Goal: Information Seeking & Learning: Learn about a topic

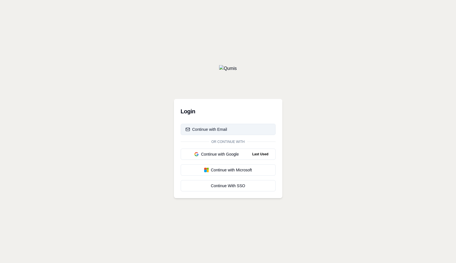
click at [209, 130] on div "Continue with Email" at bounding box center [206, 130] width 42 height 6
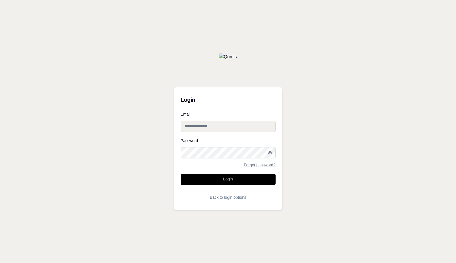
click at [210, 126] on input "Email" at bounding box center [228, 126] width 95 height 11
click at [225, 183] on button "Login" at bounding box center [228, 179] width 95 height 11
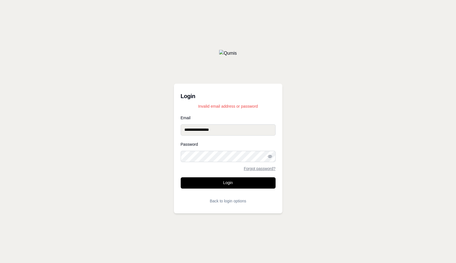
click at [190, 128] on input "**********" at bounding box center [228, 129] width 95 height 11
type input "**********"
click at [232, 185] on button "Login" at bounding box center [228, 182] width 95 height 11
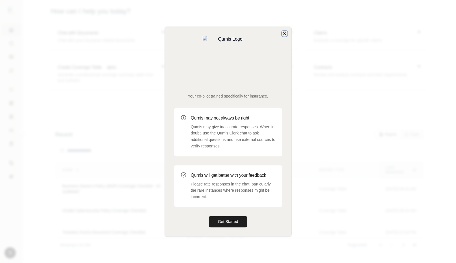
click at [284, 36] on icon "button" at bounding box center [284, 33] width 5 height 5
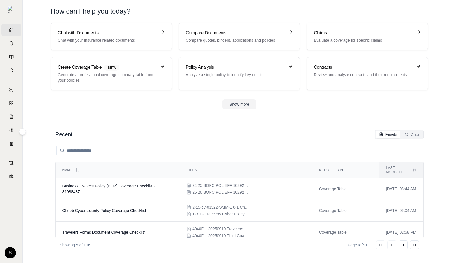
click at [5, 258] on div "S Shiv Qumis" at bounding box center [12, 252] width 14 height 11
click at [9, 254] on div "S Shiv Qumis" at bounding box center [12, 252] width 14 height 11
click at [9, 256] on html "Home Vault Prompts Chats Single Policy Comparisons Claims Custom Report Coverag…" at bounding box center [228, 131] width 456 height 263
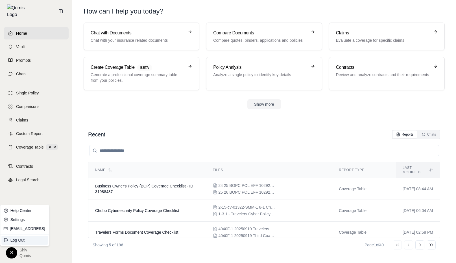
click at [25, 241] on div "Log Out" at bounding box center [24, 240] width 47 height 9
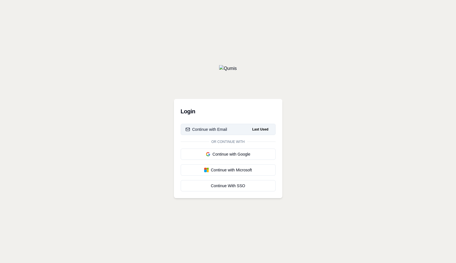
click at [246, 129] on button "Continue with Email Last Used" at bounding box center [228, 129] width 95 height 11
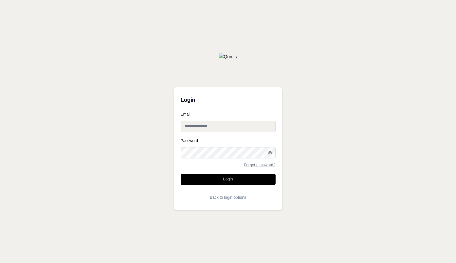
click at [241, 124] on input "Email" at bounding box center [228, 126] width 95 height 11
click at [188, 127] on input "**********" at bounding box center [228, 126] width 95 height 11
type input "**********"
click at [203, 185] on form "**********" at bounding box center [228, 157] width 95 height 91
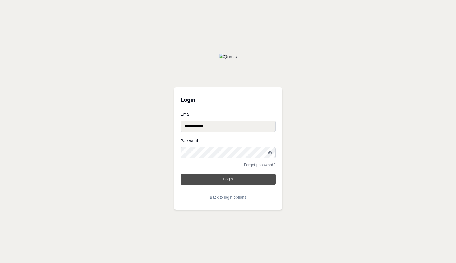
click at [208, 182] on button "Login" at bounding box center [228, 179] width 95 height 11
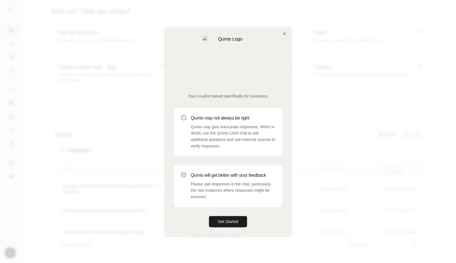
click at [281, 51] on div "Your co-pilot trained specifically for insurance. Qumis may not always be right…" at bounding box center [228, 132] width 126 height 210
click at [282, 36] on icon "button" at bounding box center [284, 33] width 5 height 5
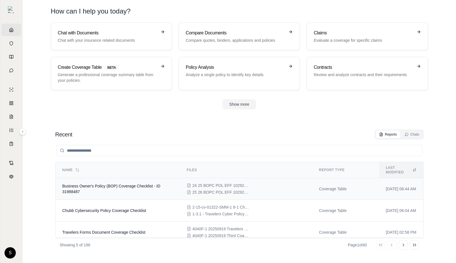
click at [118, 185] on td "Business Owner's Policy (BOP) Coverage Checklist - ID 31988487" at bounding box center [118, 189] width 124 height 22
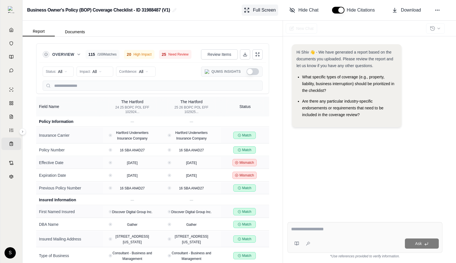
click at [266, 10] on span "Full Screen" at bounding box center [264, 10] width 23 height 7
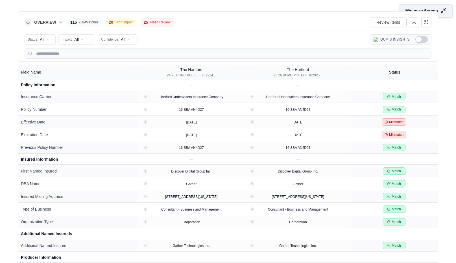
click at [439, 14] on button "Minimize Screen" at bounding box center [426, 10] width 54 height 13
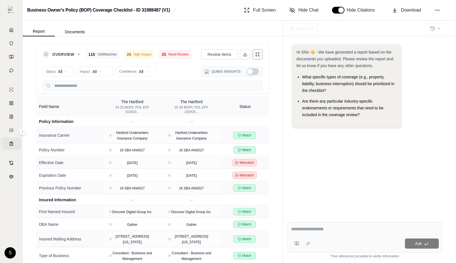
click at [258, 56] on icon at bounding box center [258, 55] width 1 height 1
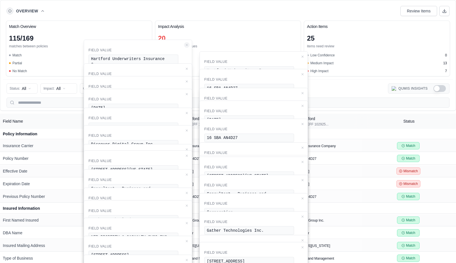
click at [186, 45] on icon "Close confidence details" at bounding box center [187, 45] width 2 height 2
click at [186, 67] on icon "Close confidence details" at bounding box center [186, 68] width 3 height 3
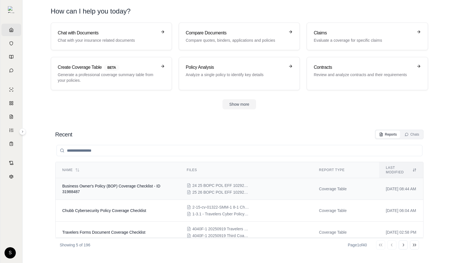
click at [138, 184] on span "Business Owner's Policy (BOP) Coverage Checklist - ID 31988487" at bounding box center [111, 189] width 98 height 10
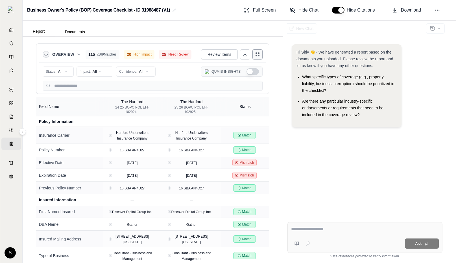
click at [259, 57] on button at bounding box center [257, 54] width 10 height 10
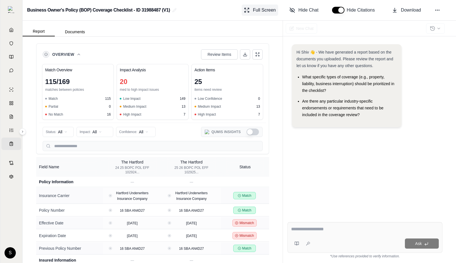
click at [259, 14] on button "Full Screen" at bounding box center [260, 10] width 36 height 11
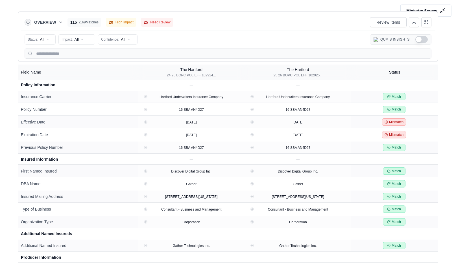
click at [428, 22] on button at bounding box center [426, 22] width 10 height 10
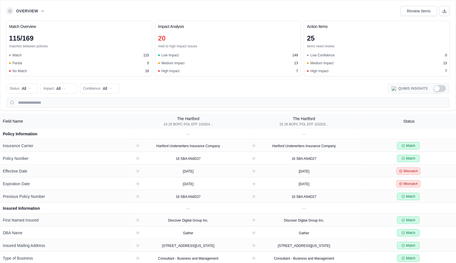
click at [451, 28] on div "Match Overview 115 / 169 matches between policies Match 115 Partial 0 No Match …" at bounding box center [227, 49] width 449 height 60
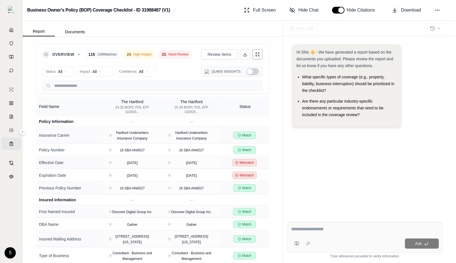
click at [257, 55] on icon at bounding box center [257, 54] width 5 height 5
click at [74, 54] on span "Overview" at bounding box center [63, 55] width 22 height 6
